Goal: Information Seeking & Learning: Learn about a topic

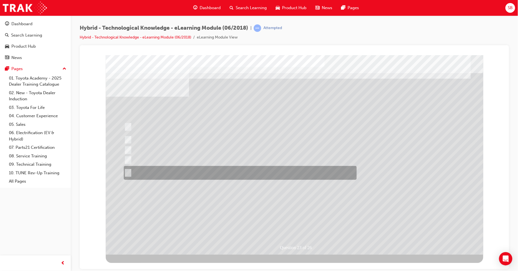
click at [129, 171] on input "All of the answers above." at bounding box center [126, 173] width 6 height 6
radio input "true"
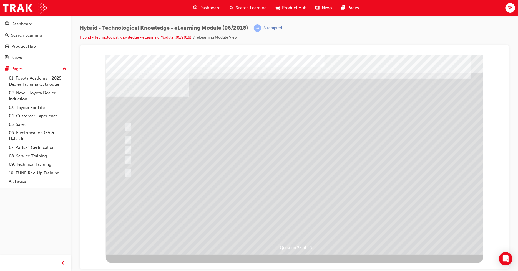
click at [346, 217] on div at bounding box center [293, 155] width 377 height 200
click at [128, 165] on div at bounding box center [293, 155] width 377 height 200
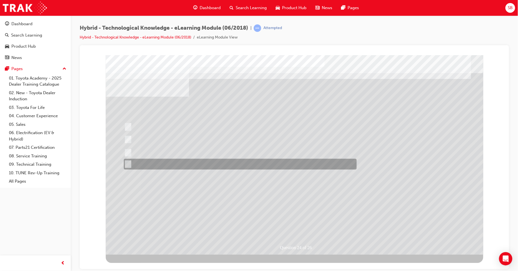
click at [127, 163] on input "All of the answers above." at bounding box center [126, 164] width 6 height 6
radio input "true"
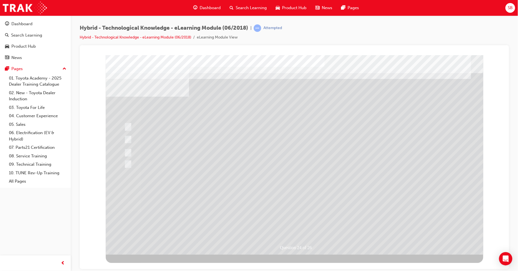
click at [279, 195] on div at bounding box center [291, 155] width 377 height 200
click at [161, 161] on div at bounding box center [238, 164] width 233 height 11
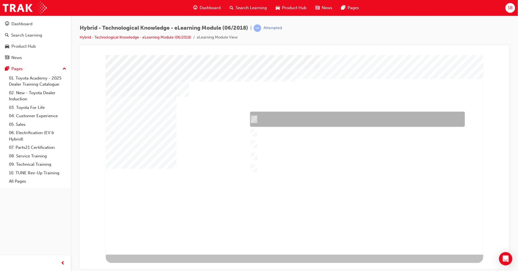
click at [265, 121] on div at bounding box center [355, 119] width 215 height 15
click at [265, 118] on div at bounding box center [355, 119] width 215 height 15
checkbox input "true"
drag, startPoint x: 267, startPoint y: 127, endPoint x: 267, endPoint y: 131, distance: 3.9
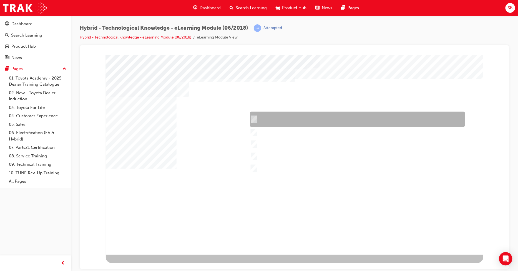
click at [267, 127] on div at bounding box center [293, 155] width 377 height 200
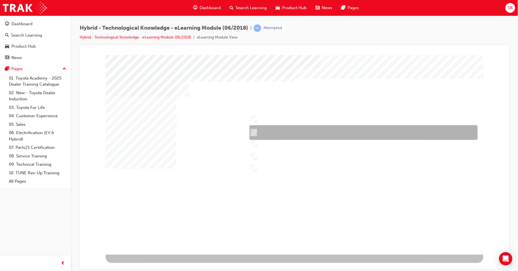
click at [260, 132] on div at bounding box center [362, 132] width 228 height 15
checkbox input "true"
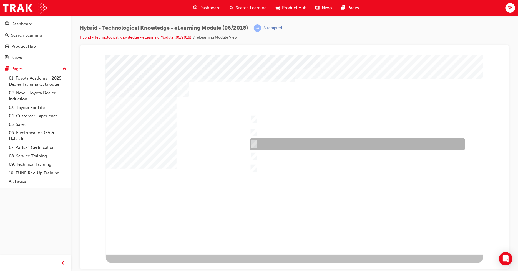
click at [261, 141] on div at bounding box center [355, 144] width 215 height 12
checkbox input "true"
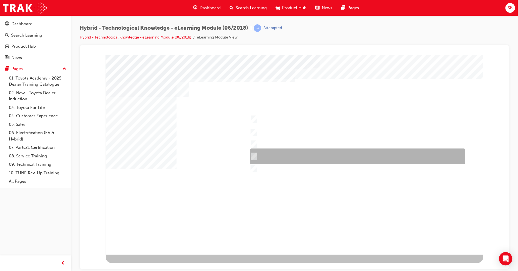
click at [261, 149] on div at bounding box center [355, 157] width 215 height 16
checkbox input "true"
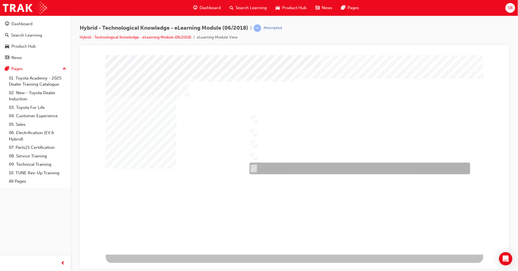
click at [259, 163] on div at bounding box center [358, 169] width 221 height 12
checkbox input "true"
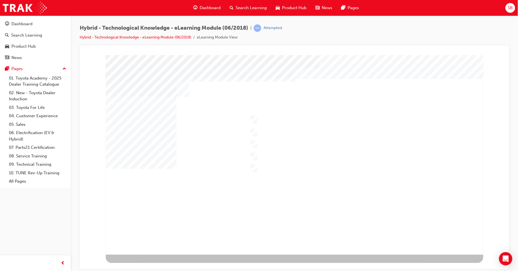
click at [261, 167] on div at bounding box center [293, 155] width 377 height 200
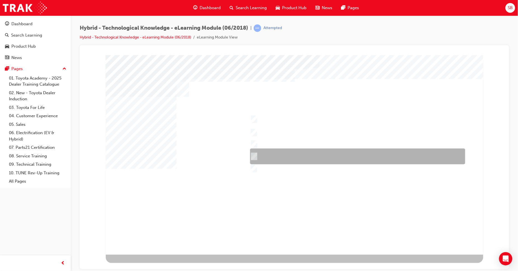
click at [256, 156] on div at bounding box center [355, 157] width 215 height 16
checkbox input "false"
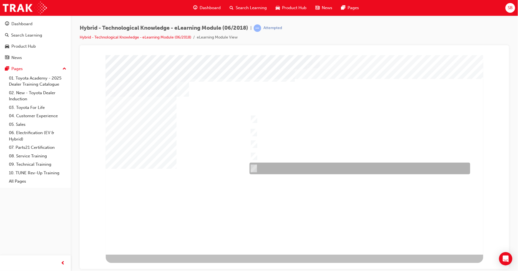
click at [253, 166] on input "Prius v" at bounding box center [252, 169] width 6 height 6
checkbox input "false"
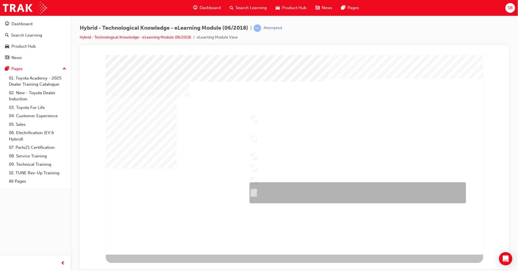
click at [252, 192] on input "Durability – Toyota brand including QDR, accessories, durable materials inside …" at bounding box center [252, 193] width 6 height 6
checkbox input "true"
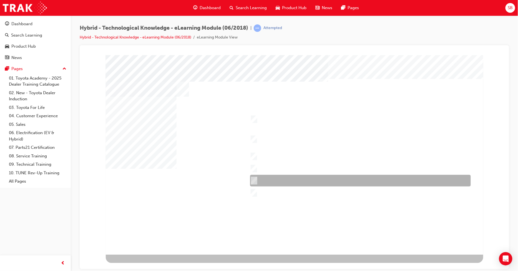
click at [252, 180] on input "Economy & Ecology – Fuel economy, Toyota Service Advantage." at bounding box center [252, 181] width 6 height 6
checkbox input "true"
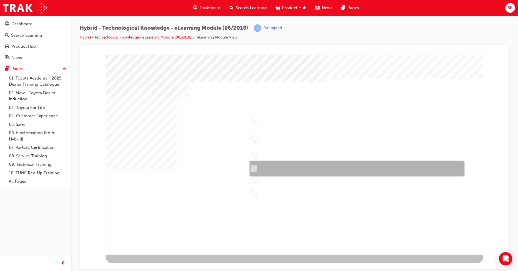
click at [252, 167] on input "Comfort & Convenience – Comfort behind driver’s seat, boot space, interior spac…" at bounding box center [252, 169] width 6 height 6
checkbox input "true"
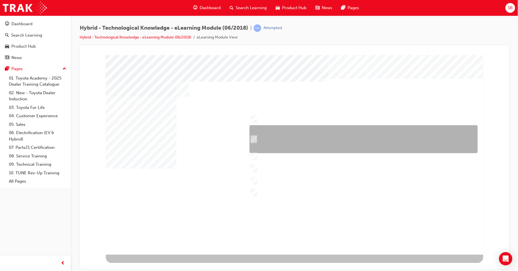
click at [252, 139] on input "Safety – 7 airbags, Vehicle Stability Control (VSC)/Traction Control (TRC), Ant…" at bounding box center [252, 139] width 6 height 6
checkbox input "true"
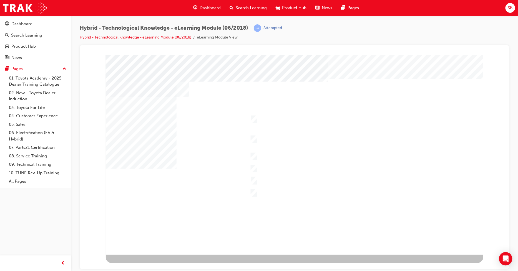
click at [254, 166] on div at bounding box center [293, 155] width 377 height 200
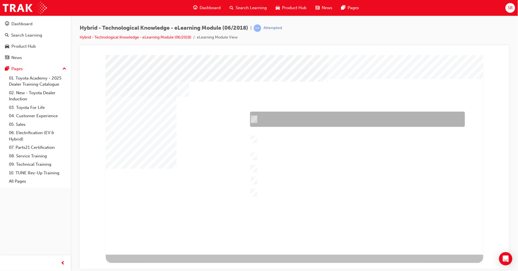
click at [250, 120] on input "Performance – Engine, transmission, power and torque, towing capability, off-ro…" at bounding box center [252, 120] width 6 height 6
checkbox input "true"
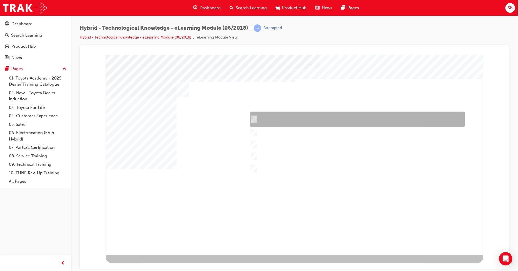
click at [252, 118] on input "Camry Hybrid" at bounding box center [252, 120] width 6 height 6
checkbox input "true"
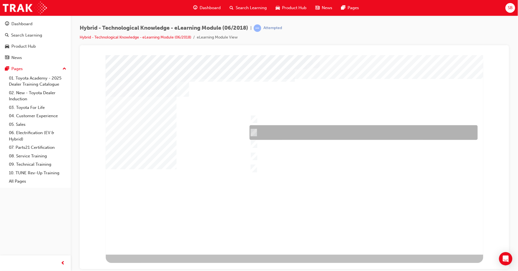
click at [254, 133] on input "Yaris Hybrid" at bounding box center [252, 133] width 6 height 6
checkbox input "true"
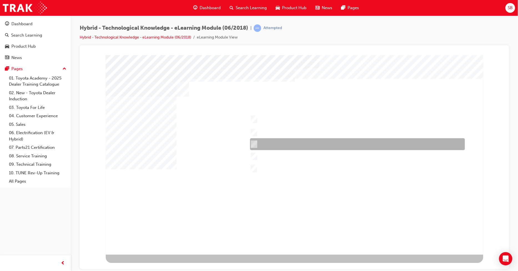
click at [254, 146] on input "Corolla Hybrid" at bounding box center [252, 144] width 6 height 6
checkbox input "true"
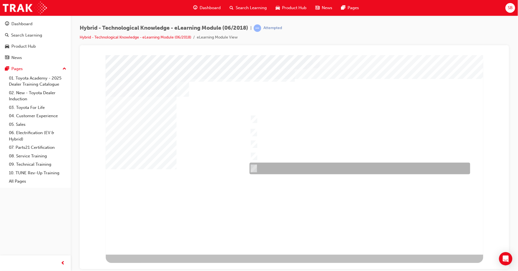
click at [254, 169] on input "RAV4 Hybrid" at bounding box center [252, 169] width 6 height 6
checkbox input "true"
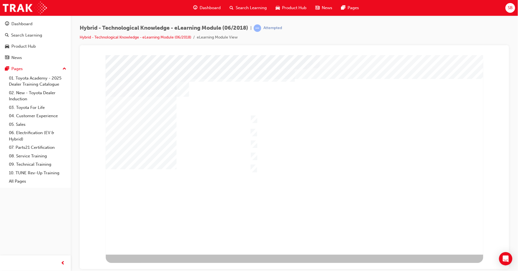
click at [252, 119] on div at bounding box center [293, 155] width 377 height 200
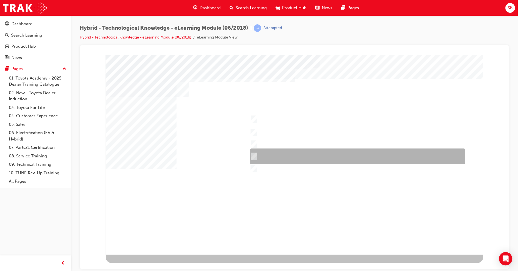
click at [253, 155] on input "Prius" at bounding box center [252, 157] width 6 height 6
checkbox input "true"
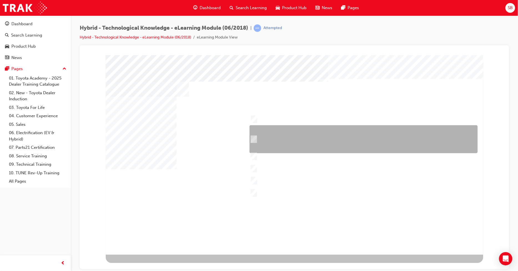
click at [255, 139] on input "Safety – 7 airbags, Vehicle Stability Control (VSC)/Traction Control (TRC), Ant…" at bounding box center [252, 139] width 6 height 6
checkbox input "true"
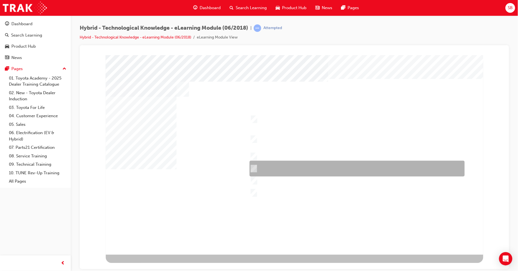
click at [251, 167] on input "Comfort & Convenience – Comfort behind driver’s seat, boot space, interior spac…" at bounding box center [252, 169] width 6 height 6
checkbox input "true"
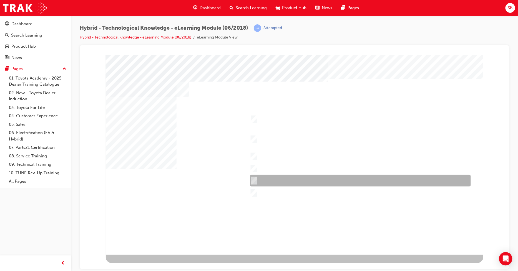
click at [252, 178] on input "Economy & Ecology – Fuel economy, Toyota Service Advantage." at bounding box center [252, 181] width 6 height 6
checkbox input "true"
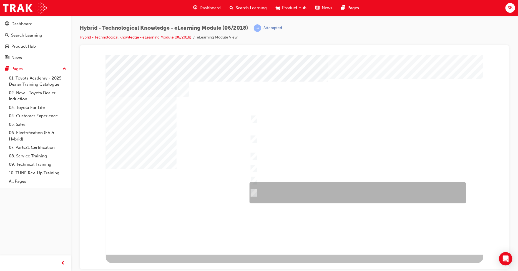
click at [256, 192] on div at bounding box center [356, 193] width 216 height 21
checkbox input "true"
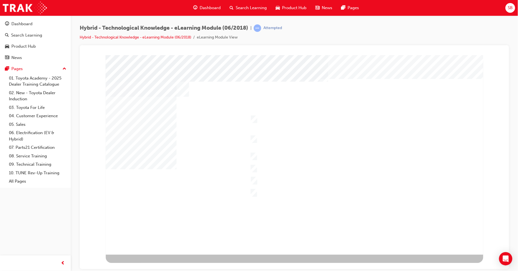
click at [254, 122] on div at bounding box center [293, 155] width 377 height 200
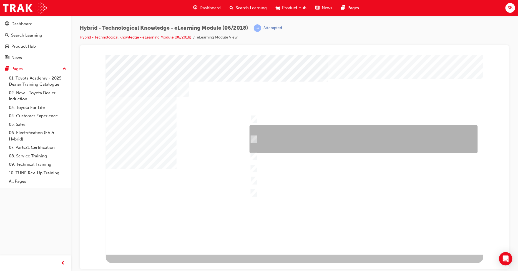
click at [253, 137] on input "Safety – 7 airbags, Vehicle Stability Control (VSC)/Traction Control (TRC), Ant…" at bounding box center [252, 139] width 6 height 6
checkbox input "false"
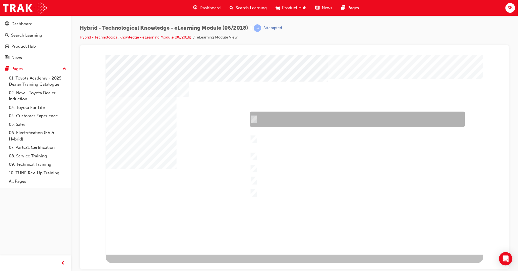
click at [254, 118] on input "Performance – Engine, transmission, power and torque, towing capability, off-ro…" at bounding box center [252, 120] width 6 height 6
checkbox input "true"
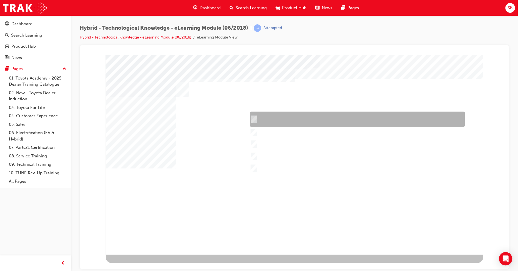
click at [254, 118] on input "Camry Hybrid" at bounding box center [252, 120] width 6 height 6
checkbox input "true"
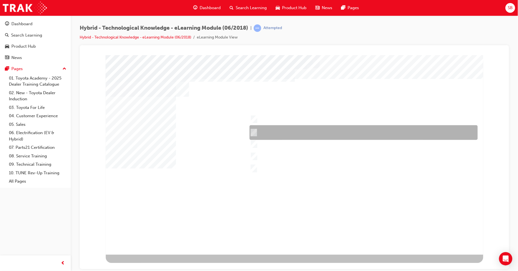
click at [255, 132] on input "Yaris Hybrid" at bounding box center [252, 133] width 6 height 6
checkbox input "true"
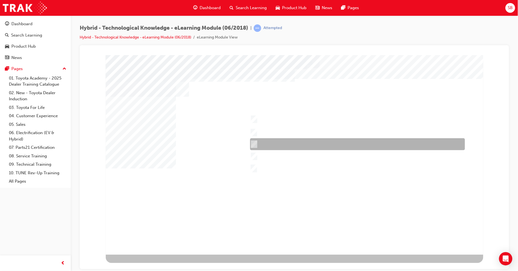
click at [254, 143] on input "Corolla Hybrid" at bounding box center [252, 144] width 6 height 6
checkbox input "true"
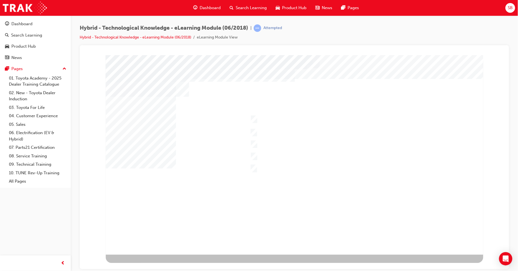
click at [254, 155] on div at bounding box center [293, 155] width 377 height 200
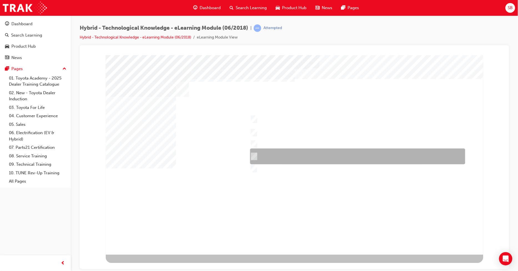
click at [253, 154] on input "Prius" at bounding box center [252, 157] width 6 height 6
checkbox input "true"
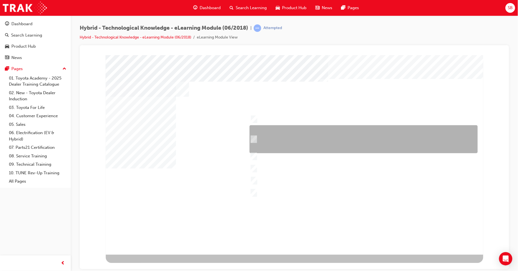
click at [254, 140] on input "Safety – 7 airbags, Vehicle Stability Control (VSC)/Traction Control (TRC), Ant…" at bounding box center [252, 139] width 6 height 6
checkbox input "true"
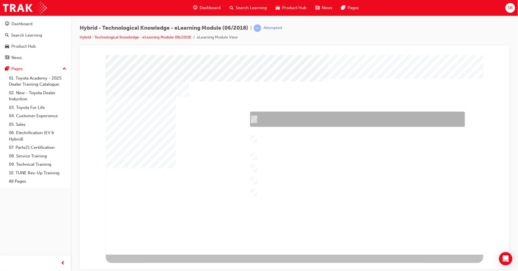
click at [253, 119] on input "Performance – Engine, transmission, power and torque, towing capability, off-ro…" at bounding box center [252, 120] width 6 height 6
checkbox input "true"
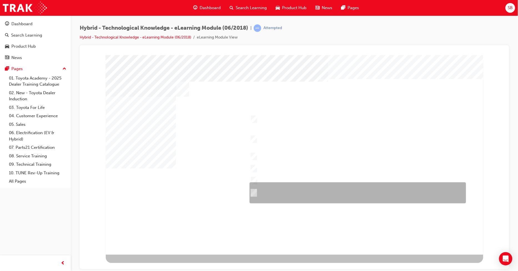
click at [254, 192] on input "Durability – Toyota brand including QDR, accessories, durable materials inside …" at bounding box center [252, 193] width 6 height 6
checkbox input "true"
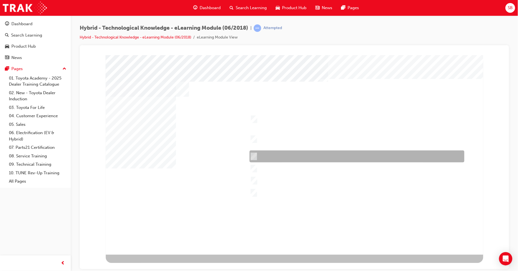
click at [253, 154] on input "Appearance – Exterior and interior styling, wheels, accessories." at bounding box center [252, 157] width 6 height 6
checkbox input "true"
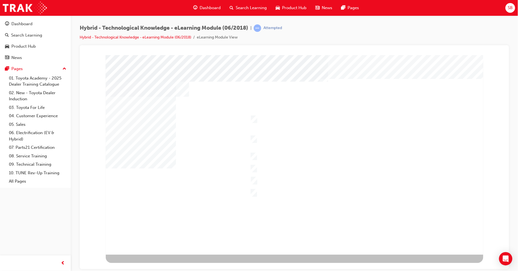
click at [252, 152] on div at bounding box center [293, 155] width 377 height 200
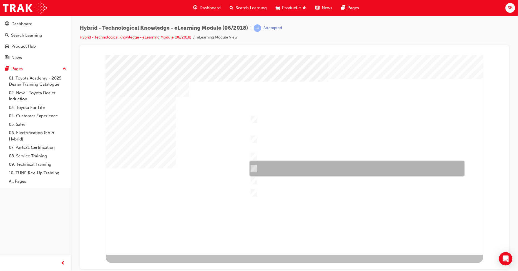
click at [255, 167] on input "Comfort & Convenience – Comfort behind driver’s seat, boot space, interior spac…" at bounding box center [252, 169] width 6 height 6
checkbox input "true"
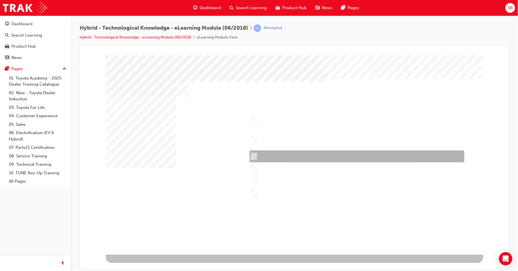
click at [254, 157] on input "Appearance – Exterior and interior styling, wheels, accessories." at bounding box center [252, 157] width 6 height 6
checkbox input "false"
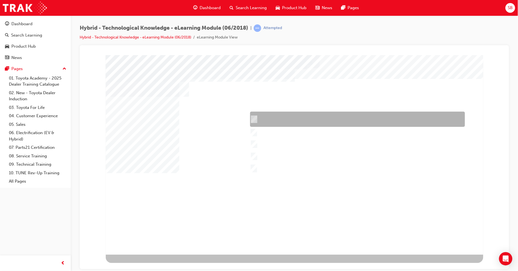
click at [253, 120] on input "Camry Hybrid" at bounding box center [252, 120] width 6 height 6
checkbox input "true"
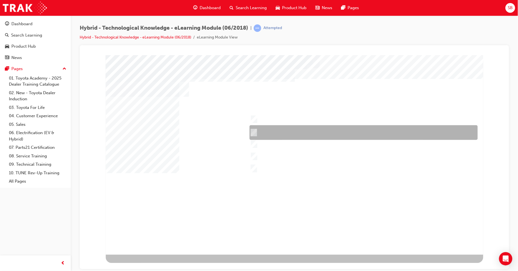
click at [253, 133] on input "Yaris Hybrid" at bounding box center [252, 133] width 6 height 6
checkbox input "true"
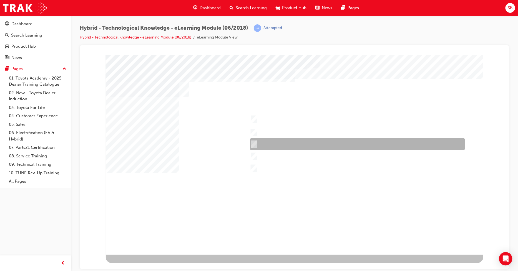
click at [254, 142] on input "Corolla Hybrid" at bounding box center [252, 144] width 6 height 6
checkbox input "true"
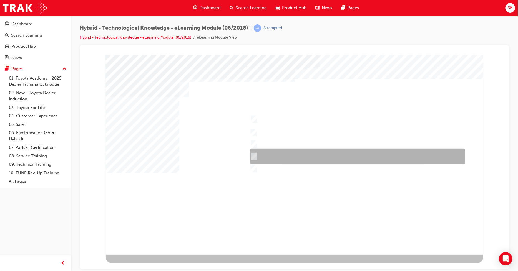
click at [254, 155] on input "Prius" at bounding box center [252, 157] width 6 height 6
checkbox input "true"
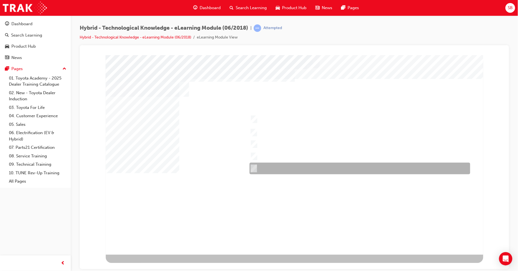
drag, startPoint x: 251, startPoint y: 167, endPoint x: 261, endPoint y: 197, distance: 31.2
click at [251, 168] on input "RAV4 Hybrid" at bounding box center [252, 169] width 6 height 6
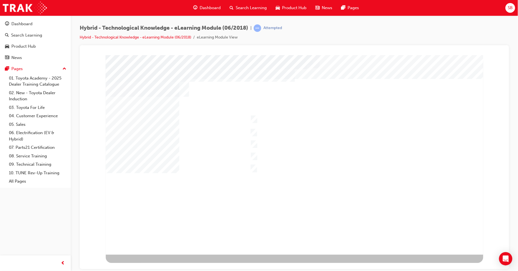
click at [255, 167] on div at bounding box center [293, 155] width 377 height 200
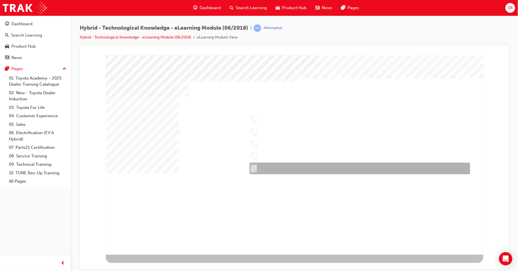
click at [254, 167] on input "RAV4 Hybrid" at bounding box center [252, 169] width 6 height 6
checkbox input "false"
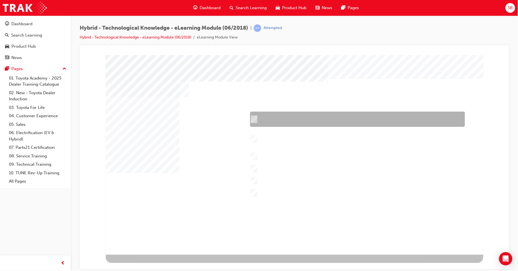
click at [255, 120] on input "Performance – Engine, transmission, power and torque, towing capability, off-ro…" at bounding box center [252, 120] width 6 height 6
checkbox input "true"
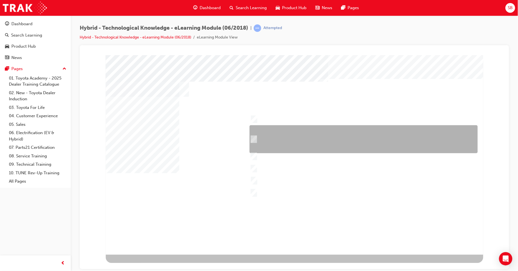
click at [254, 139] on input "Safety – 7 airbags, Vehicle Stability Control (VSC)/Traction Control (TRC), Ant…" at bounding box center [252, 139] width 6 height 6
checkbox input "true"
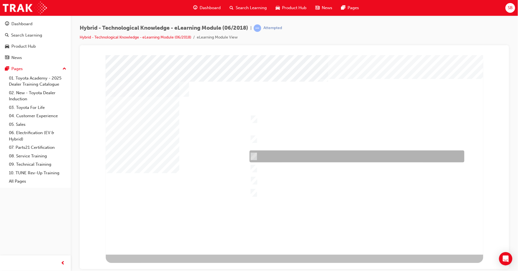
click at [255, 155] on div at bounding box center [355, 157] width 215 height 12
checkbox input "true"
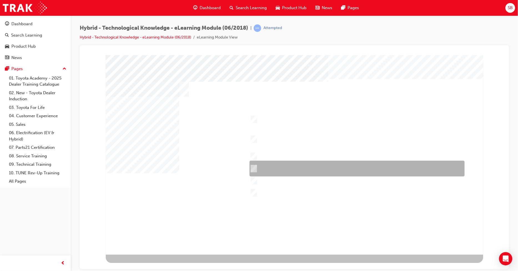
click at [255, 171] on div at bounding box center [355, 169] width 215 height 16
checkbox input "true"
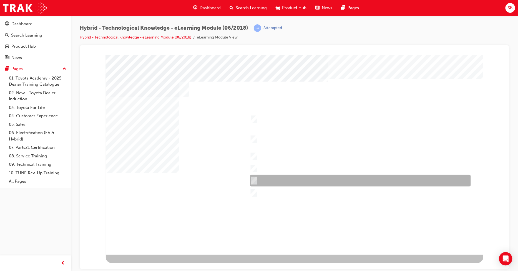
drag, startPoint x: 254, startPoint y: 176, endPoint x: 257, endPoint y: 188, distance: 11.9
click at [254, 177] on div at bounding box center [358, 181] width 221 height 12
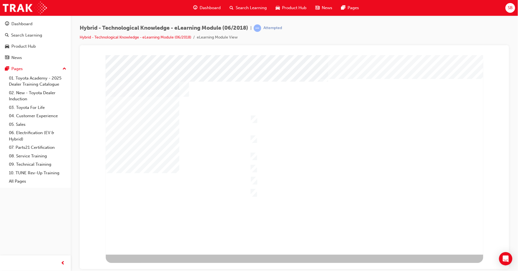
drag, startPoint x: 252, startPoint y: 173, endPoint x: 253, endPoint y: 176, distance: 3.8
click at [252, 173] on div at bounding box center [293, 155] width 377 height 200
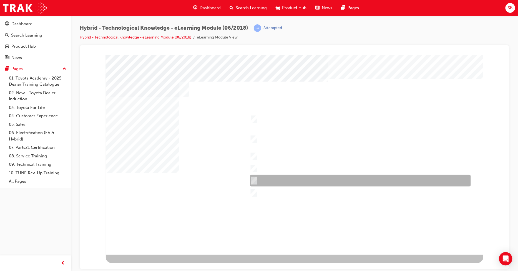
click at [253, 177] on div at bounding box center [358, 181] width 221 height 12
checkbox input "false"
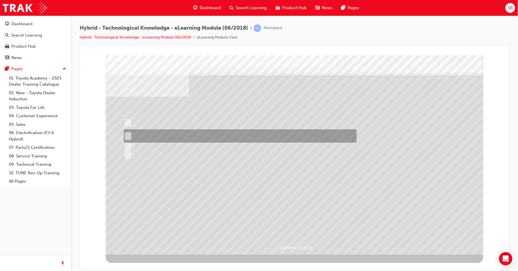
click at [128, 133] on input "Toyota Warranty Advantage (TWA) Hybrid Battery coverage is for up to 10yrs, wit…" at bounding box center [126, 136] width 6 height 6
radio input "true"
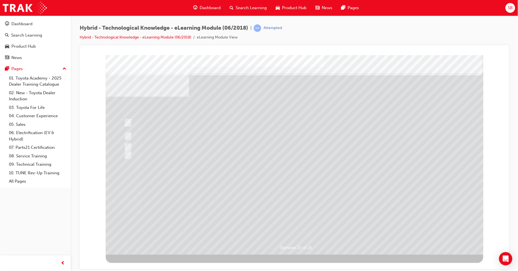
click at [277, 174] on div at bounding box center [293, 155] width 377 height 200
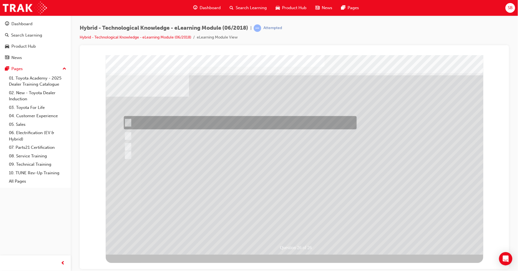
click at [128, 121] on input "More than 10,000 Toyota Hybrids have been sold in Australia and over 1 million …" at bounding box center [126, 123] width 6 height 6
radio input "true"
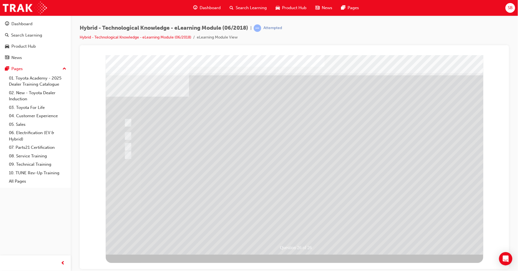
click at [128, 135] on div at bounding box center [293, 155] width 377 height 200
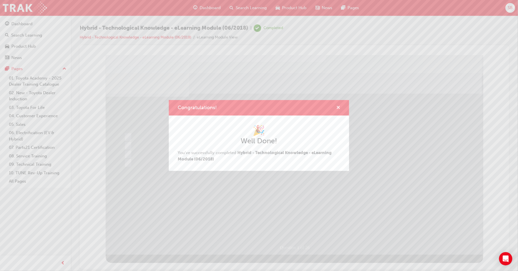
click at [337, 106] on span "cross-icon" at bounding box center [338, 108] width 4 height 5
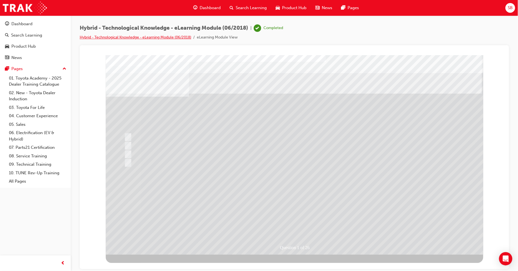
click at [142, 35] on link "Hybrid - Technological Knowledge - eLearning Module (06/2018)" at bounding box center [136, 37] width 112 height 5
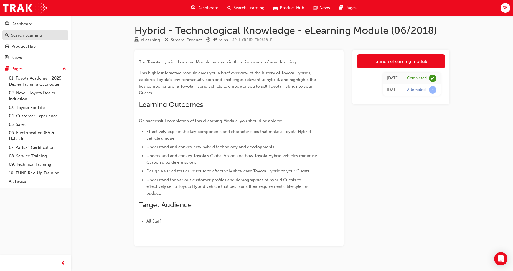
click at [25, 37] on div "Search Learning" at bounding box center [26, 35] width 31 height 6
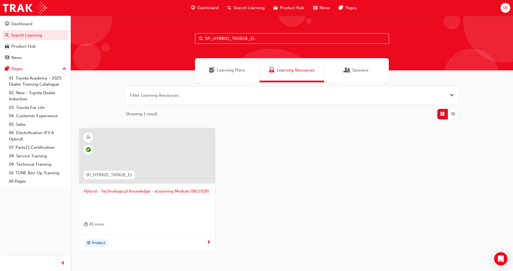
click at [209, 243] on span "next-icon" at bounding box center [209, 243] width 4 height 5
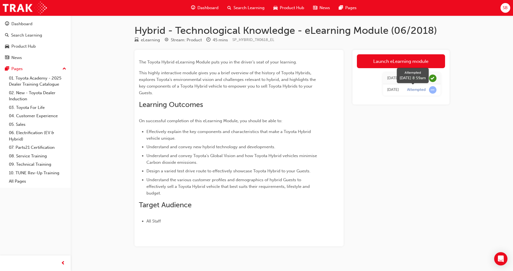
click at [431, 91] on span "learningRecordVerb_ATTEMPT-icon" at bounding box center [432, 89] width 7 height 7
click at [242, 4] on div "Search Learning" at bounding box center [246, 7] width 46 height 11
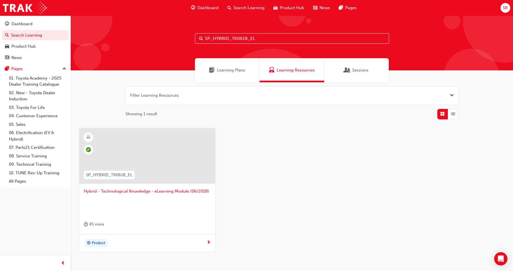
drag, startPoint x: 263, startPoint y: 39, endPoint x: 151, endPoint y: 44, distance: 112.2
click at [151, 44] on div "SP_HYBRID_TK0618_EL" at bounding box center [292, 43] width 442 height 55
paste input "K11201 SP_86_FL0616_QVG"
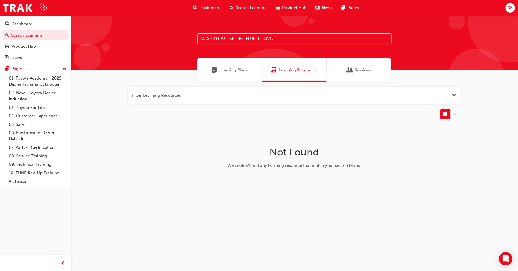
click at [280, 38] on input "SPK11201 SP_86_FL0616_QVG" at bounding box center [294, 38] width 194 height 11
drag, startPoint x: 206, startPoint y: 37, endPoint x: 160, endPoint y: 40, distance: 45.9
click at [160, 40] on div "SPK11201 SP_86_FL0616_QVG" at bounding box center [294, 43] width 447 height 55
paste input "("
click at [238, 74] on div "Learning Plans" at bounding box center [229, 70] width 65 height 24
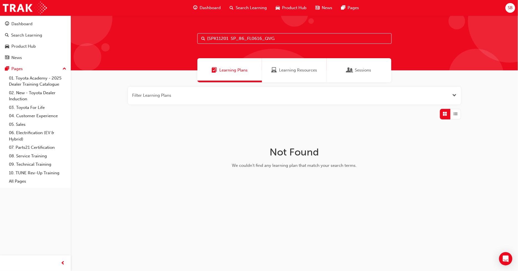
click at [280, 34] on input "(SPK11201 SP_86_FL0616_QVG" at bounding box center [294, 38] width 194 height 11
click at [350, 70] on span "Sessions" at bounding box center [350, 70] width 6 height 6
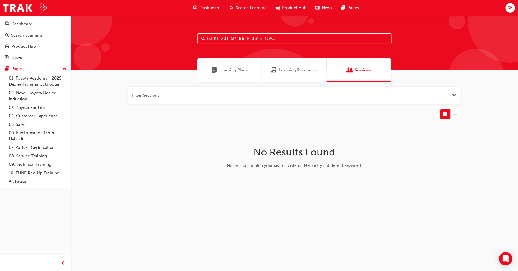
click at [245, 5] on span "Search Learning" at bounding box center [251, 8] width 31 height 6
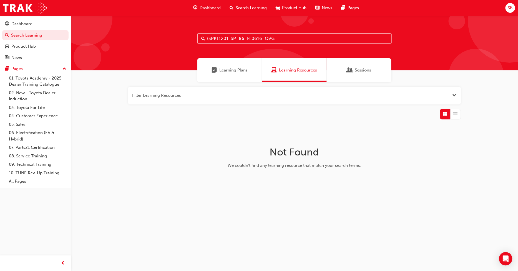
click at [272, 42] on input "(SPK11201 SP_86_FL0616_QVG" at bounding box center [294, 38] width 194 height 11
drag, startPoint x: 280, startPoint y: 37, endPoint x: 153, endPoint y: 38, distance: 127.9
click at [153, 38] on div "(SPK11201 SP_86_FL0616_QVG" at bounding box center [294, 43] width 447 height 55
click at [208, 39] on input "(SPK11201 SP_86_FL0616_QVG" at bounding box center [294, 38] width 194 height 11
drag, startPoint x: 279, startPoint y: 35, endPoint x: 175, endPoint y: 43, distance: 104.1
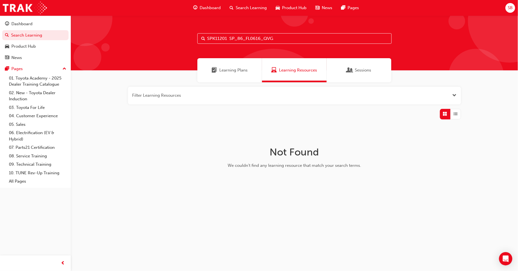
click at [175, 43] on div "SPK11201 SP_86_FL0616_QVG" at bounding box center [294, 43] width 447 height 55
click at [208, 37] on input "(SPK10701 SPK10501 SPK22061 SP_CAMRY_NM1117_EL SP_CAMRY_FL0421_EL" at bounding box center [294, 38] width 194 height 11
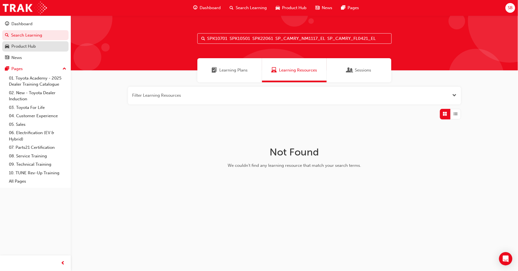
type input "SPK10701 SPK10501 SPK22061 SP_CAMRY_NM1117_EL SP_CAMRY_FL0421_EL"
click at [24, 45] on div "Product Hub" at bounding box center [23, 46] width 24 height 6
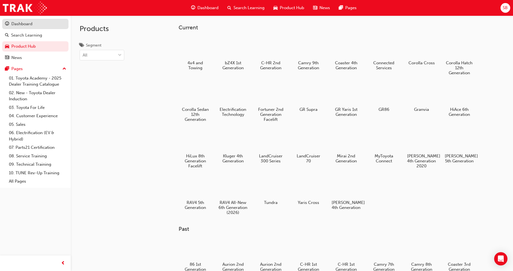
click at [26, 26] on div "Dashboard" at bounding box center [21, 24] width 21 height 6
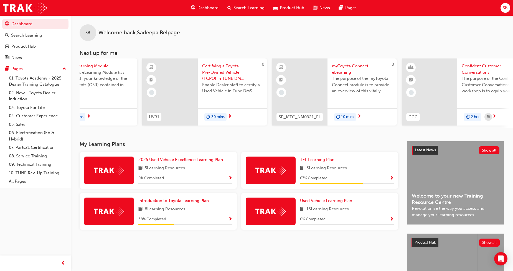
scroll to position [0, 345]
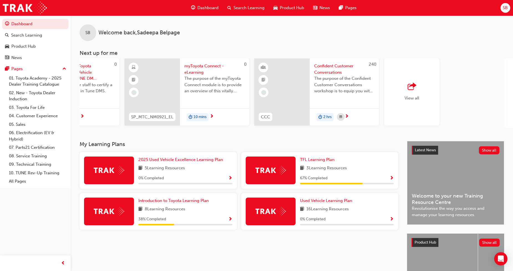
click at [416, 100] on span "View all" at bounding box center [412, 98] width 15 height 5
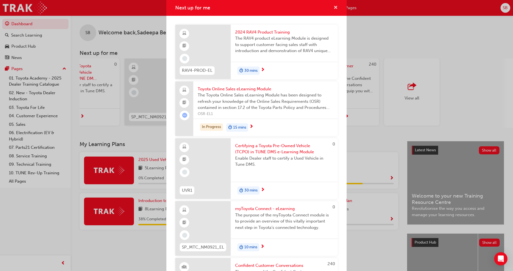
click at [334, 9] on span "cross-icon" at bounding box center [336, 8] width 4 height 5
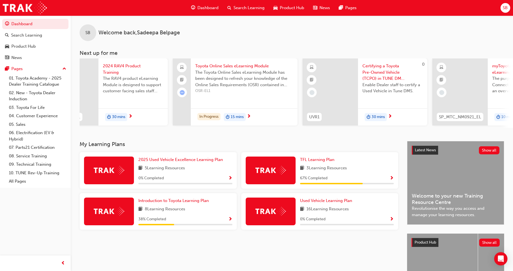
scroll to position [0, 0]
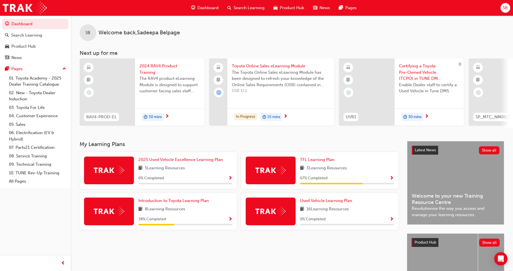
click at [296, 9] on span "Product Hub" at bounding box center [292, 8] width 24 height 6
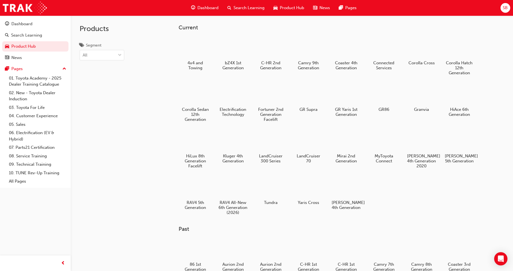
click at [265, 6] on div "Search Learning" at bounding box center [246, 7] width 46 height 11
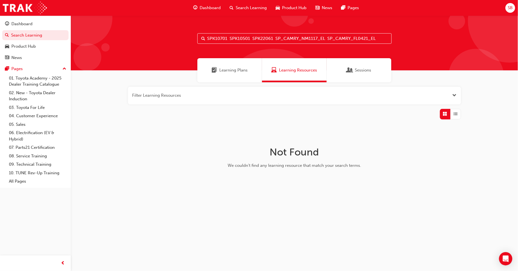
click at [452, 95] on span "Open the filter" at bounding box center [454, 95] width 4 height 6
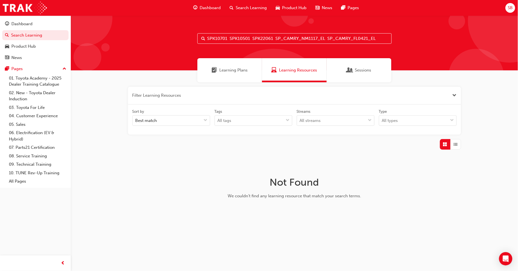
click at [392, 96] on button "button" at bounding box center [294, 96] width 333 height 18
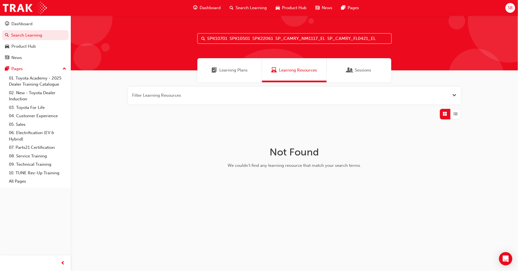
click at [243, 69] on span "Learning Plans" at bounding box center [233, 70] width 28 height 6
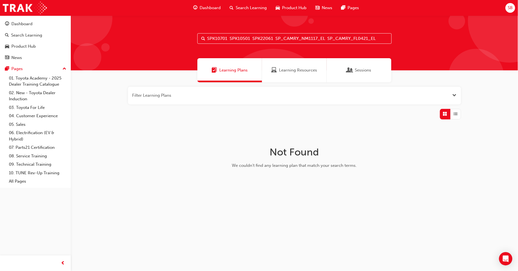
drag, startPoint x: 354, startPoint y: 35, endPoint x: 112, endPoint y: 35, distance: 241.4
click at [112, 35] on div "SPK10701 SPK10501 SPK22061 SP_CAMRY_NM1117_EL SP_CAMRY_FL0421_EL" at bounding box center [294, 43] width 447 height 55
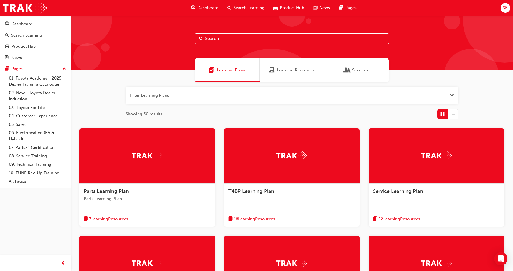
click at [506, 6] on span "SB" at bounding box center [505, 8] width 5 height 6
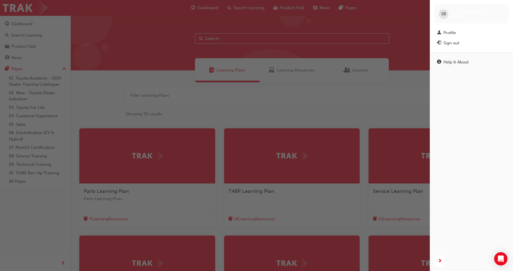
click at [506, 6] on div "SB Sadeepa Belpage 658683" at bounding box center [471, 13] width 74 height 19
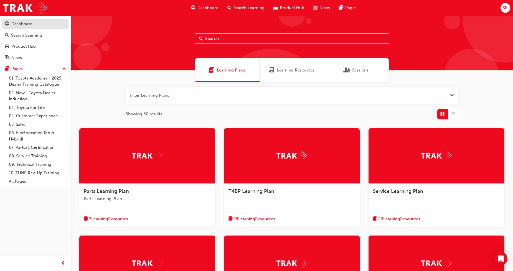
click at [22, 20] on link "Dashboard" at bounding box center [35, 24] width 66 height 10
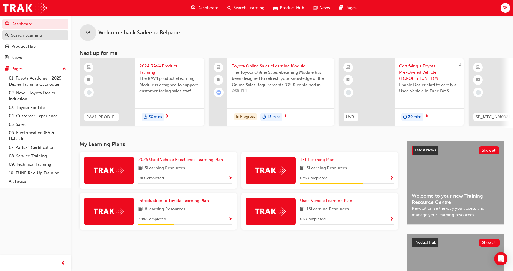
click at [22, 32] on div "Search Learning" at bounding box center [26, 35] width 31 height 6
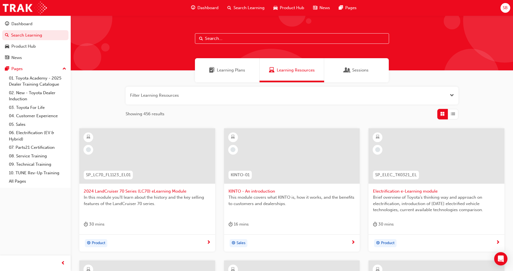
click at [232, 40] on input "text" at bounding box center [292, 38] width 194 height 11
paste input "(SPK10701 SPK10501 SPK22061 SP_CAMRY_NM1117_EL SP_CAMRY_FL0421_EL"
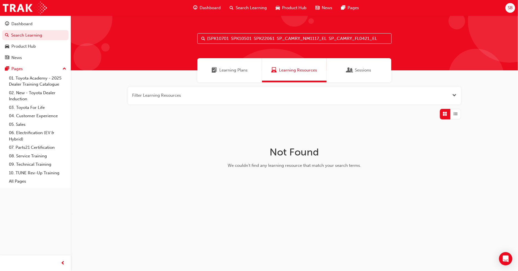
click at [207, 37] on input "(SPK10701 SPK10501 SPK22061 SP_CAMRY_NM1117_EL SP_CAMRY_FL0421_EL" at bounding box center [294, 38] width 194 height 11
click at [248, 37] on input "SPK10701 SPK10501 SPK22061 SP_CAMRY_NM1117_EL SP_CAMRY_FL0421_EL" at bounding box center [294, 38] width 194 height 11
paste input "TK0618"
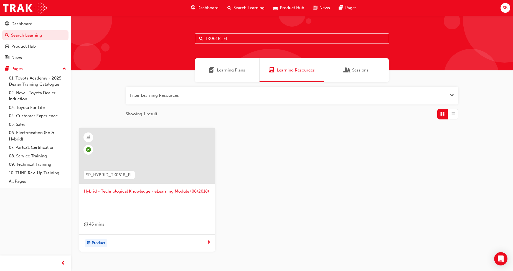
drag, startPoint x: 243, startPoint y: 31, endPoint x: 189, endPoint y: 34, distance: 54.4
click at [189, 34] on div "TK0618_EL" at bounding box center [292, 43] width 442 height 55
drag, startPoint x: 214, startPoint y: 37, endPoint x: 123, endPoint y: 42, distance: 92.0
click at [123, 42] on div "TK0618_EL" at bounding box center [292, 43] width 442 height 55
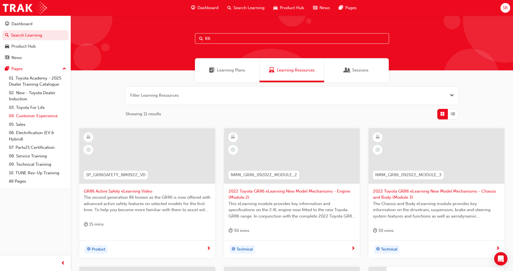
type input "86"
